Goal: Book appointment/travel/reservation

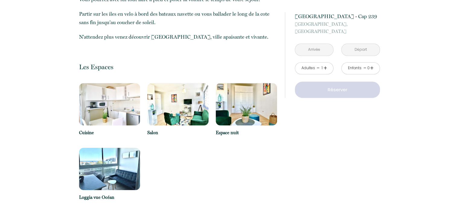
scroll to position [337, 0]
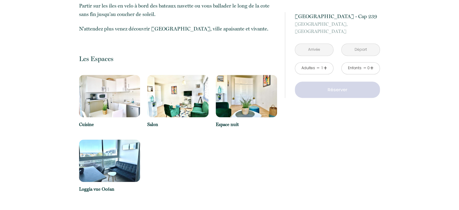
click at [316, 51] on input "text" at bounding box center [314, 50] width 38 height 12
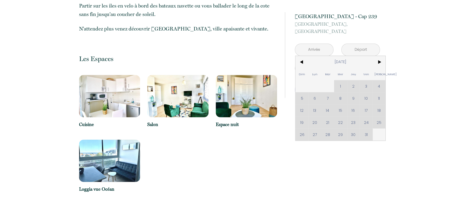
click at [314, 134] on div "Dim Lun Mar Mer Jeu Ven Sam 1 2 3 4 5 6 7 8 9 10 11 12 13 14 15 16 17 18 19 20 …" at bounding box center [340, 98] width 90 height 84
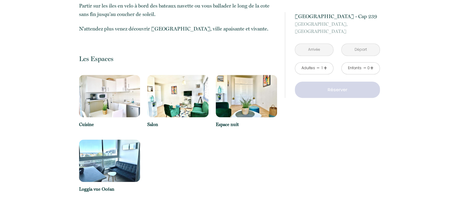
click at [308, 51] on input "text" at bounding box center [314, 50] width 38 height 12
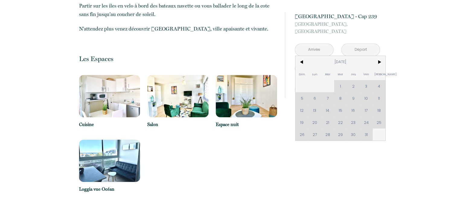
click at [314, 131] on div "Dim Lun Mar Mer Jeu Ven Sam 1 2 3 4 5 6 7 8 9 10 11 12 13 14 15 16 17 18 19 20 …" at bounding box center [340, 98] width 90 height 84
click at [314, 132] on div "Dim Lun Mar Mer Jeu Ven Sam 1 2 3 4 5 6 7 8 9 10 11 12 13 14 15 16 17 18 19 20 …" at bounding box center [340, 98] width 90 height 84
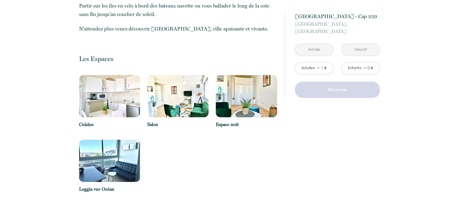
click at [359, 51] on input "text" at bounding box center [360, 50] width 38 height 12
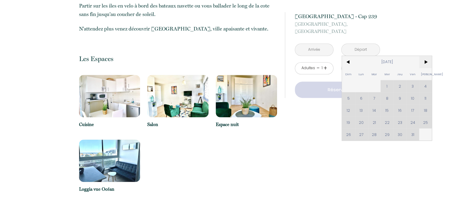
click at [424, 60] on span ">" at bounding box center [425, 62] width 13 height 12
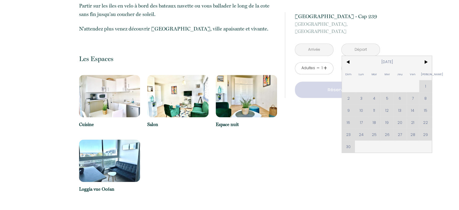
click at [426, 85] on div "Dim Lun Mar Mer Jeu Ven Sam 1 2 3 4 5 6 7 8 9 10 11 12 13 14 15 16 17 18 19 20 …" at bounding box center [387, 104] width 90 height 96
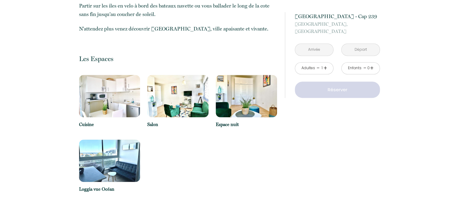
click at [324, 68] on link "+" at bounding box center [325, 67] width 4 height 9
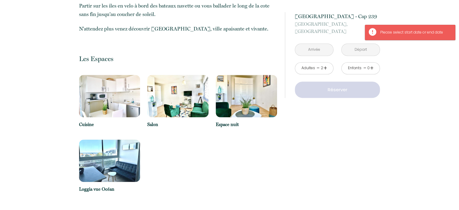
click at [318, 50] on input "text" at bounding box center [314, 50] width 38 height 12
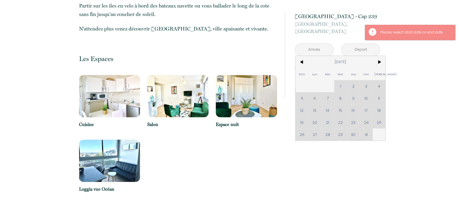
click at [315, 134] on div "Dim Lun Mar Mer Jeu Ven Sam 1 2 3 4 5 6 7 8 9 10 11 12 13 14 15 16 17 18 19 20 …" at bounding box center [340, 98] width 90 height 84
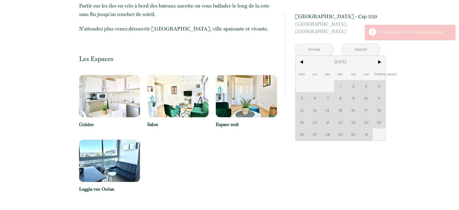
click at [315, 134] on div "Dim Lun Mar Mer Jeu Ven Sam 1 2 3 4 5 6 7 8 9 10 11 12 13 14 15 16 17 18 19 20 …" at bounding box center [340, 98] width 90 height 84
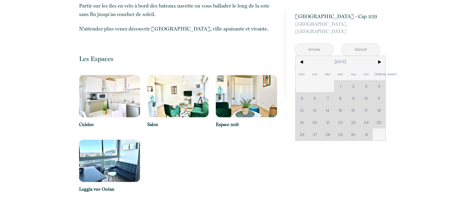
click at [315, 134] on div "Dim Lun Mar Mer Jeu Ven Sam 1 2 3 4 5 6 7 8 9 10 11 12 13 14 15 16 17 18 19 20 …" at bounding box center [340, 98] width 90 height 84
click at [301, 51] on input "text" at bounding box center [314, 50] width 38 height 12
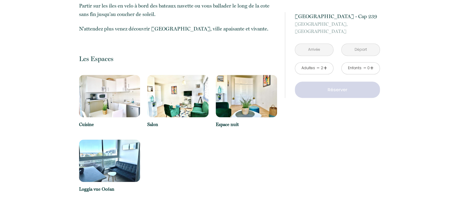
click at [301, 51] on input "text" at bounding box center [314, 50] width 38 height 12
